Goal: Information Seeking & Learning: Learn about a topic

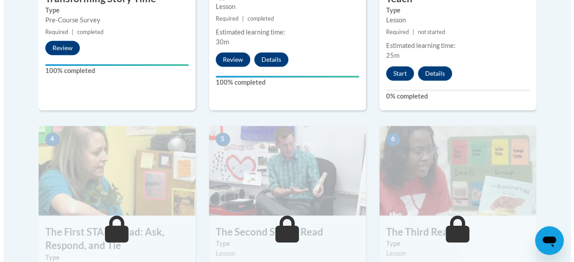
scroll to position [435, 0]
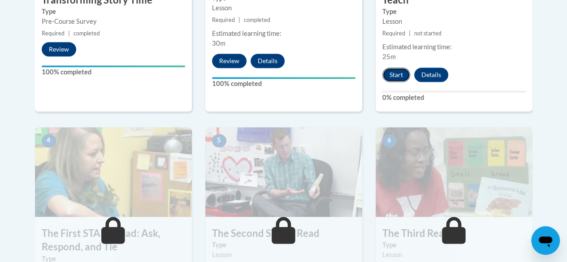
click at [396, 69] on button "Start" at bounding box center [397, 75] width 28 height 14
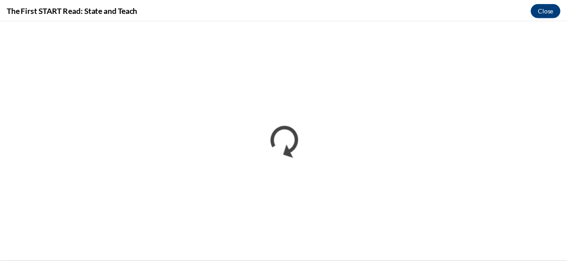
scroll to position [0, 0]
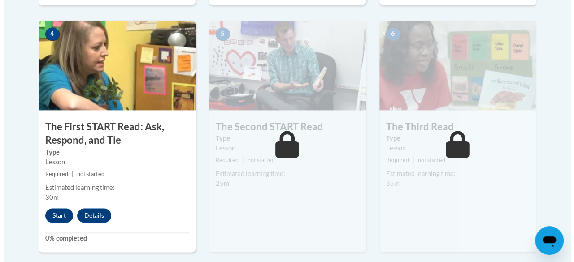
scroll to position [551, 0]
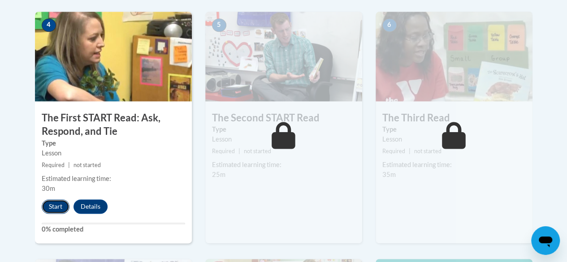
click at [56, 201] on button "Start" at bounding box center [56, 207] width 28 height 14
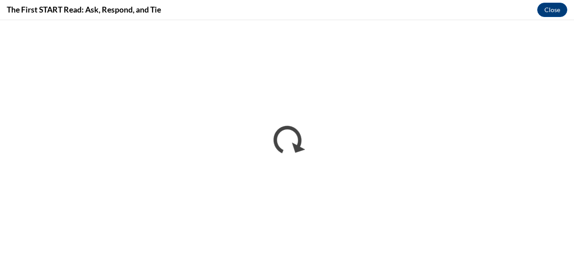
scroll to position [0, 0]
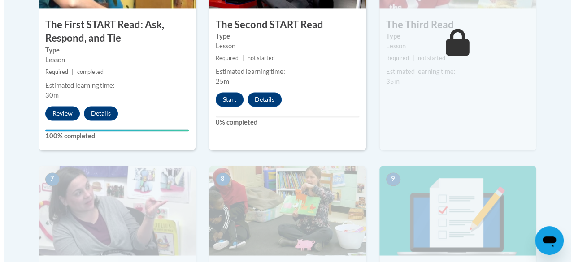
scroll to position [662, 0]
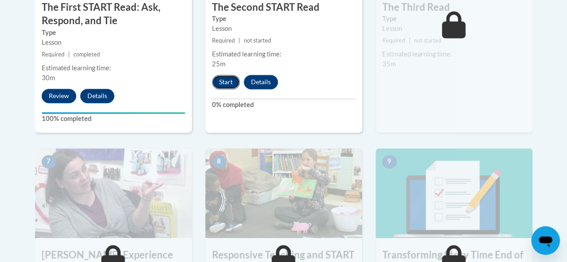
click at [233, 78] on button "Start" at bounding box center [226, 82] width 28 height 14
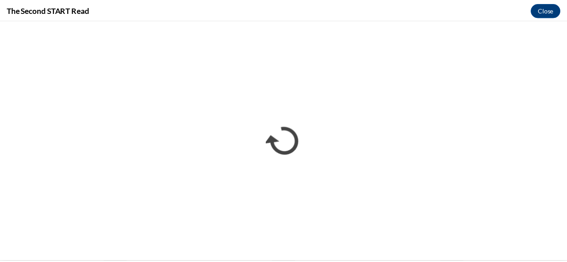
scroll to position [0, 0]
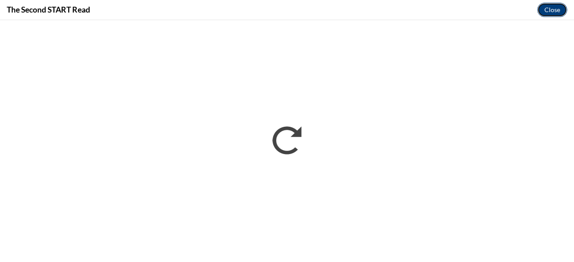
click at [561, 11] on button "Close" at bounding box center [552, 10] width 30 height 14
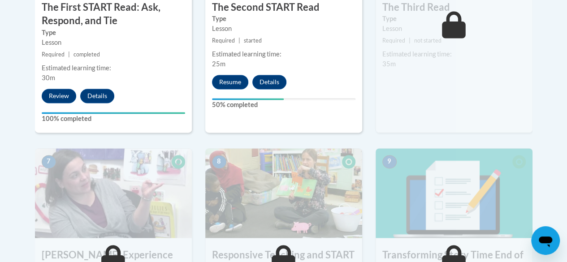
click at [355, 80] on div "5 The Second START Read Type Lesson Required | started Estimated learning time:…" at bounding box center [283, 17] width 157 height 232
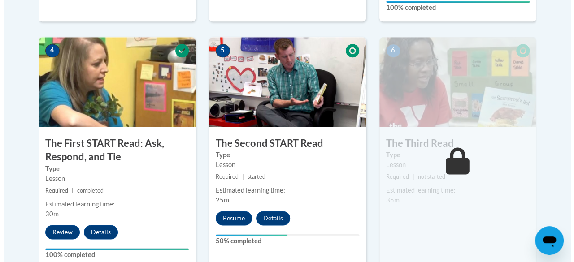
scroll to position [540, 0]
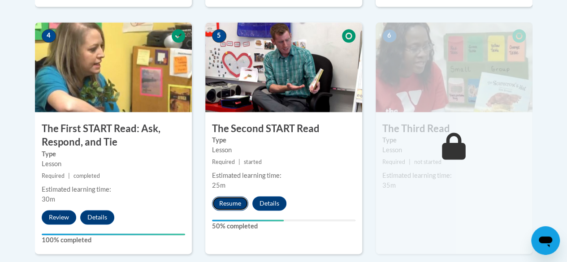
click at [228, 207] on button "Resume" at bounding box center [230, 203] width 36 height 14
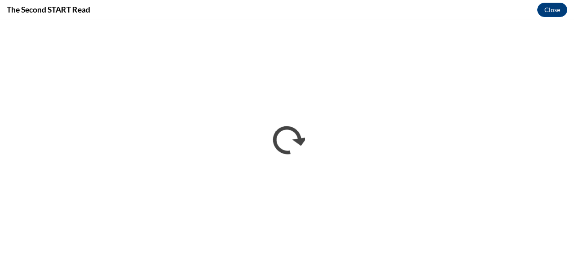
scroll to position [0, 0]
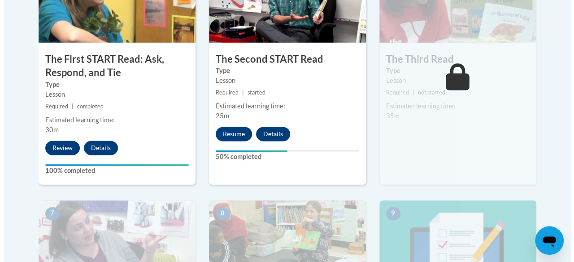
scroll to position [613, 0]
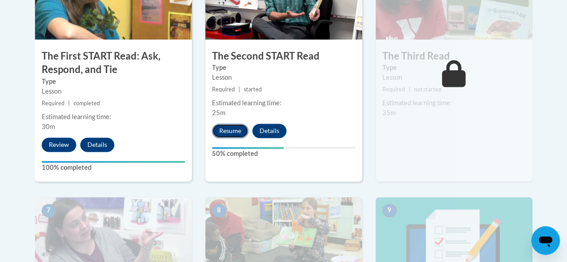
click at [234, 128] on button "Resume" at bounding box center [230, 131] width 36 height 14
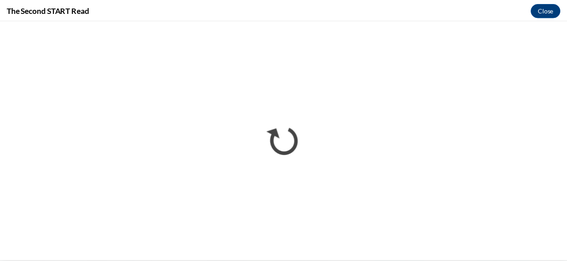
scroll to position [0, 0]
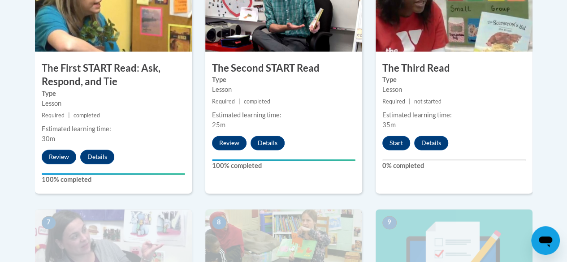
scroll to position [606, 0]
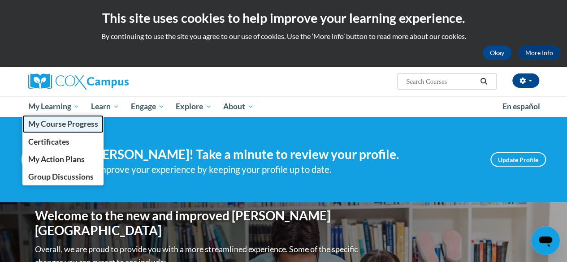
click at [78, 123] on span "My Course Progress" at bounding box center [63, 123] width 70 height 9
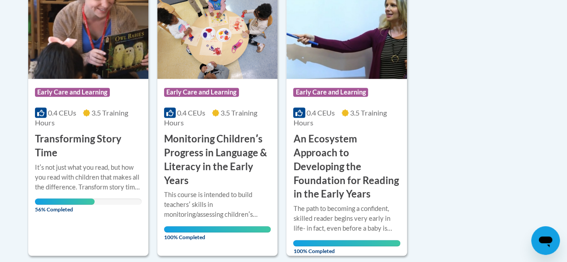
scroll to position [241, 0]
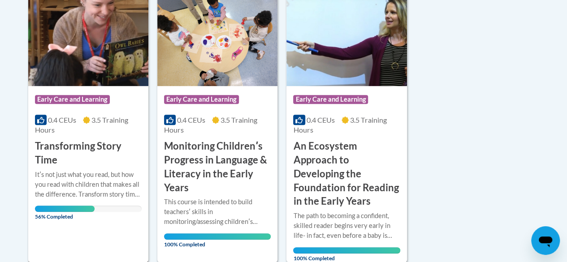
click at [110, 152] on h3 "Transforming Story Time" at bounding box center [88, 154] width 107 height 28
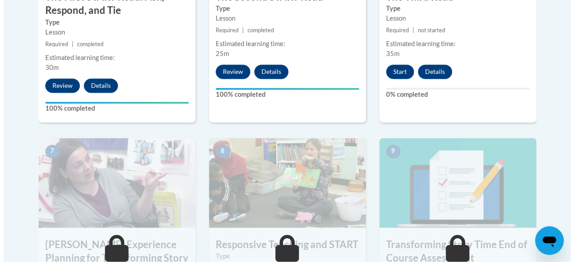
scroll to position [703, 0]
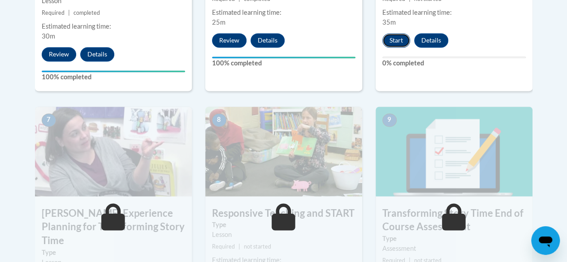
click at [398, 39] on button "Start" at bounding box center [397, 40] width 28 height 14
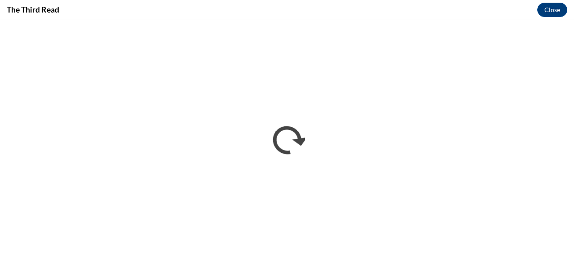
scroll to position [0, 0]
